Goal: Transaction & Acquisition: Purchase product/service

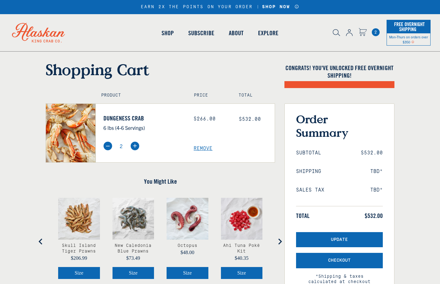
click at [108, 145] on img at bounding box center [107, 145] width 9 height 9
type input "1"
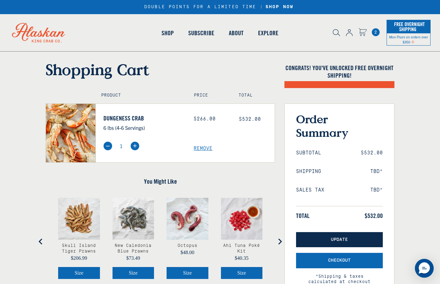
click at [324, 241] on button "Update" at bounding box center [339, 239] width 87 height 15
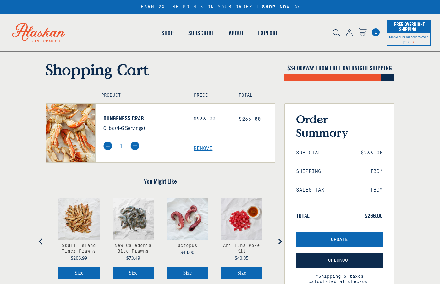
click at [334, 258] on span "Checkout" at bounding box center [339, 260] width 23 height 5
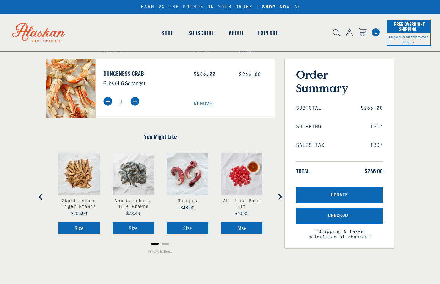
scroll to position [31, 0]
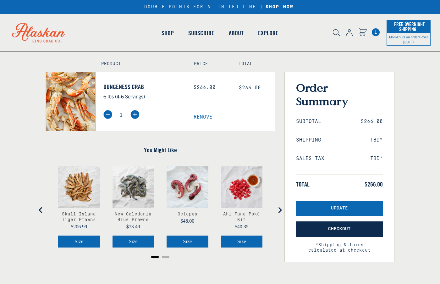
click at [346, 229] on span "Checkout" at bounding box center [339, 228] width 23 height 5
